Goal: Find specific page/section: Find specific page/section

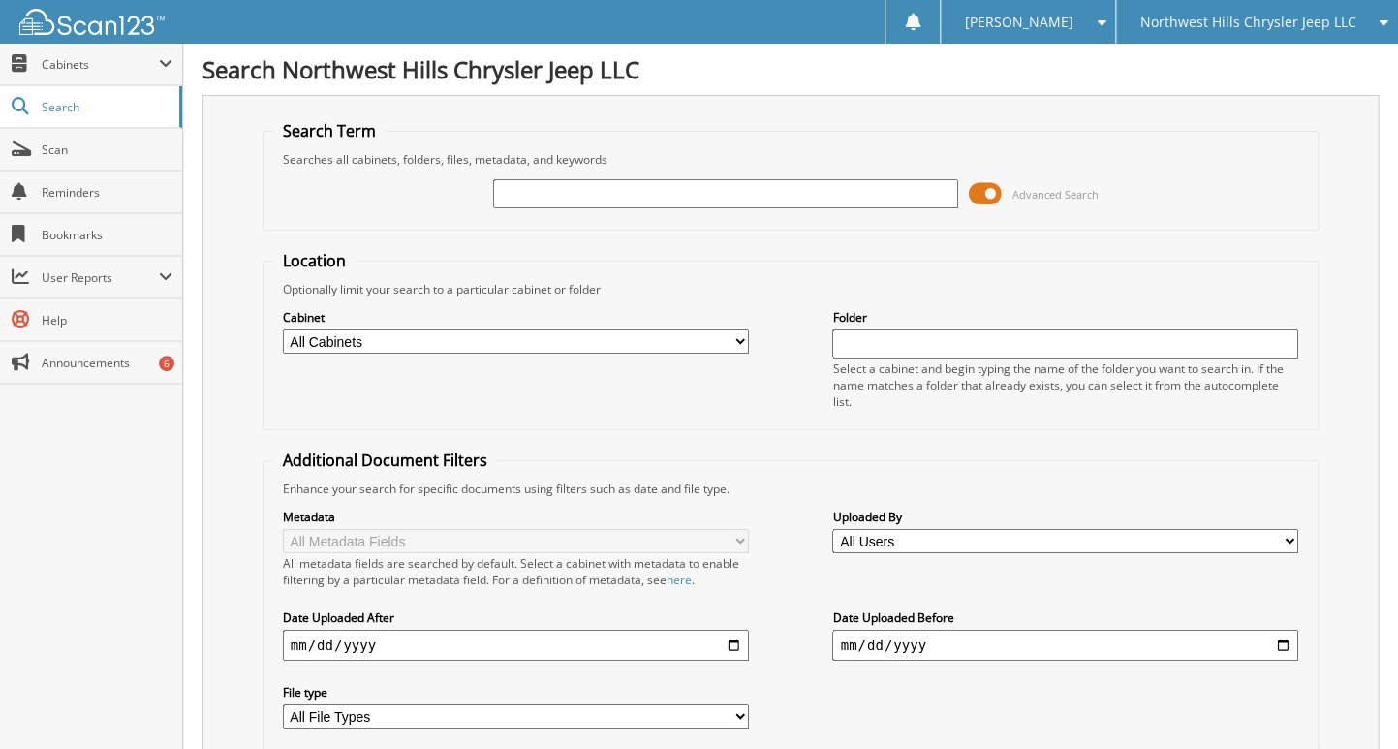
click at [560, 200] on input "text" at bounding box center [726, 193] width 466 height 29
type input "x20-161a"
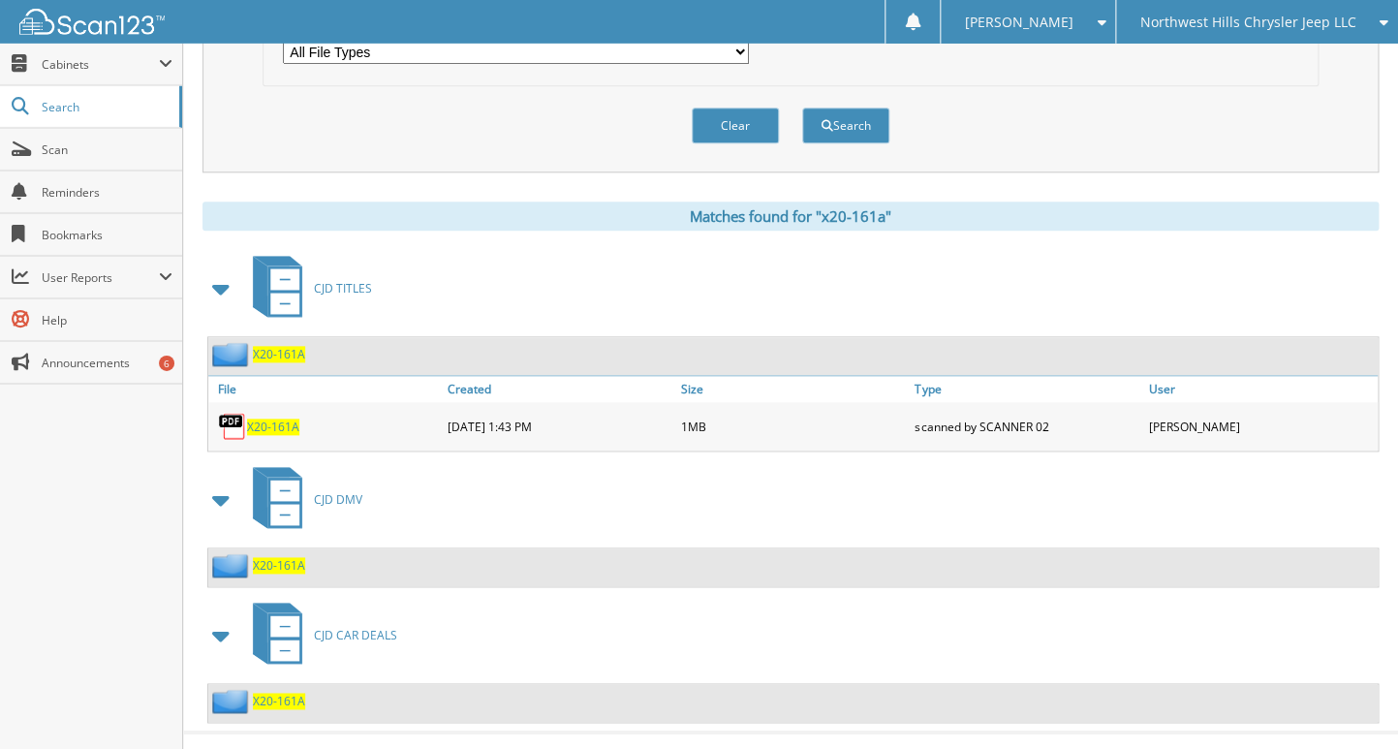
scroll to position [702, 0]
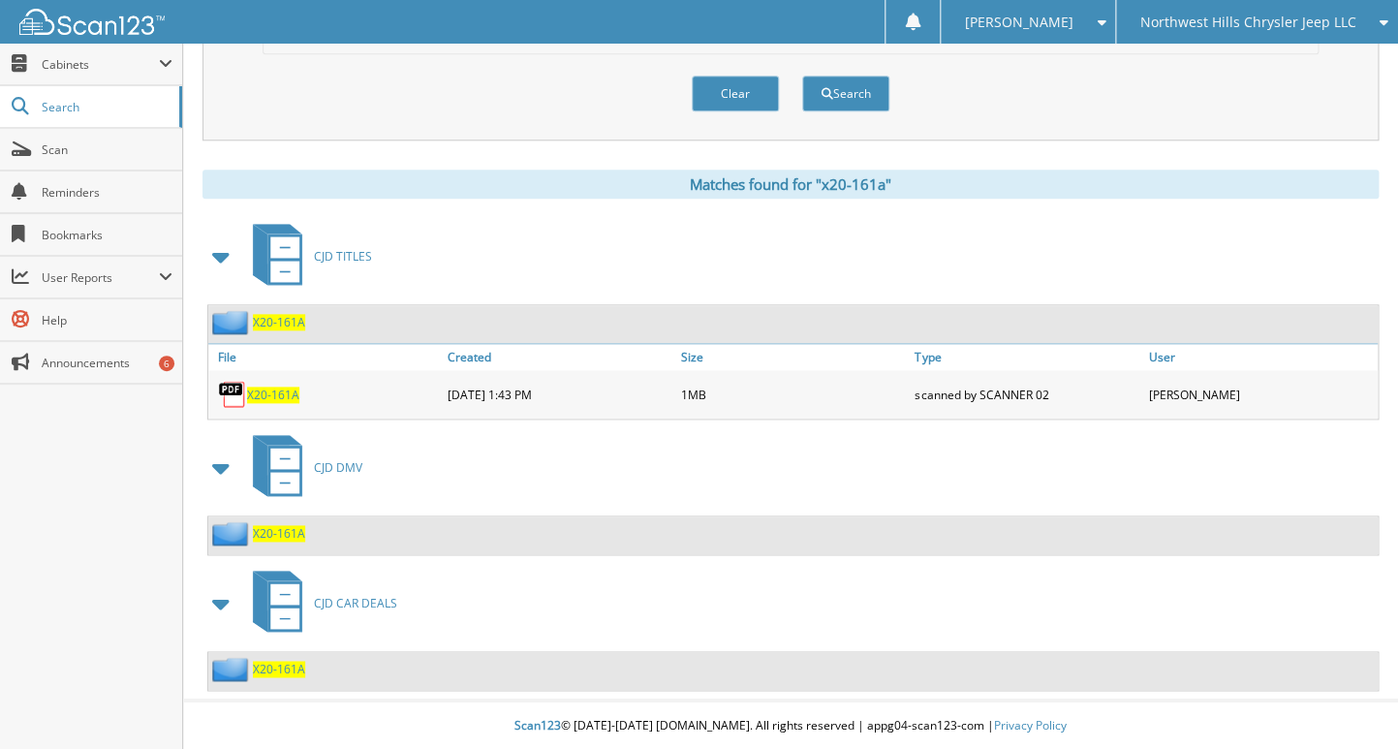
click at [294, 667] on span "X20-161A" at bounding box center [279, 669] width 52 height 16
